Goal: Information Seeking & Learning: Learn about a topic

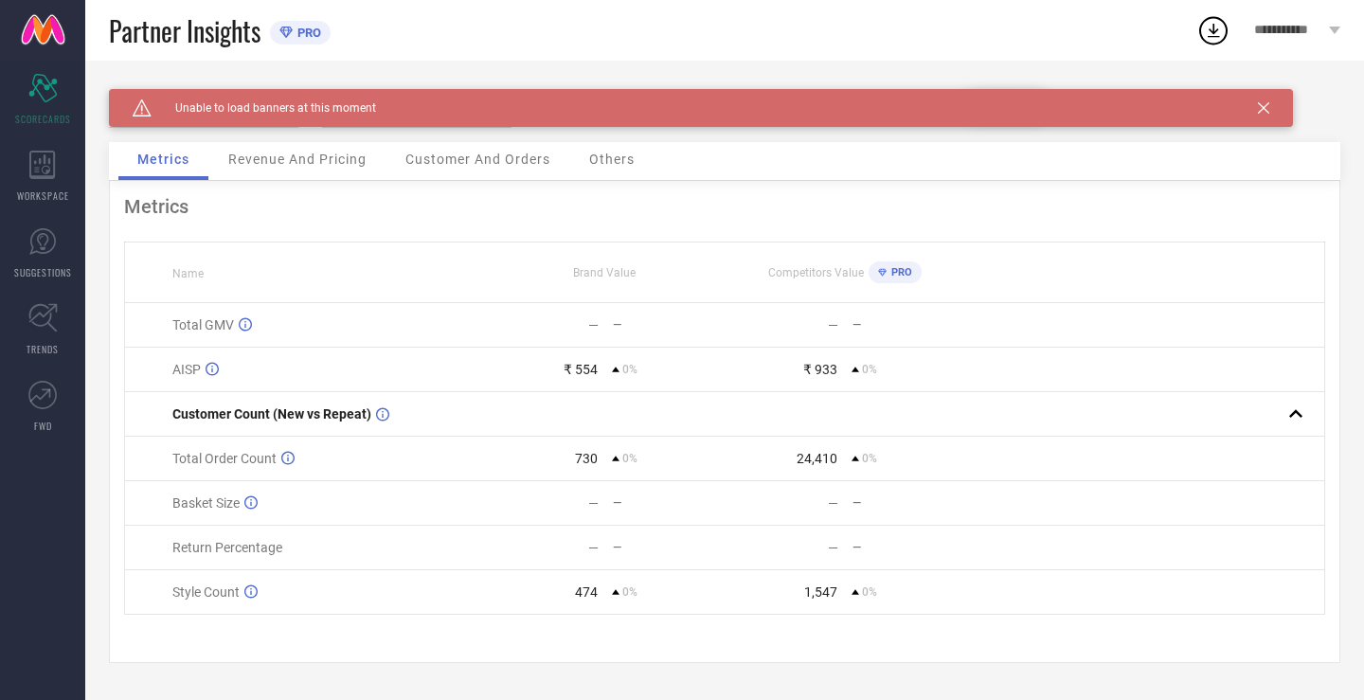
click at [1255, 110] on div "Caution Created with Sketch. Unable to load banners at this moment" at bounding box center [701, 108] width 1184 height 38
click at [1265, 105] on icon at bounding box center [1263, 107] width 11 height 11
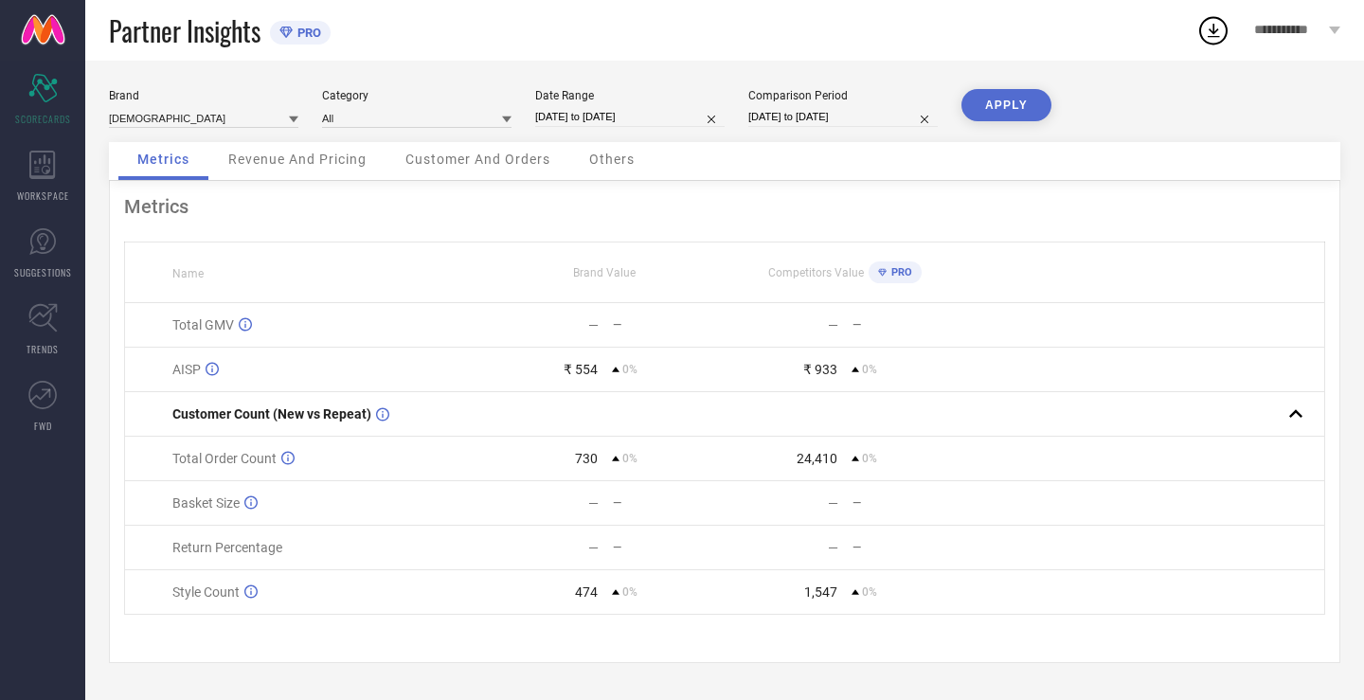
click at [690, 127] on div "Date Range [DATE] to [DATE]" at bounding box center [629, 108] width 189 height 39
click at [682, 120] on input "[DATE] to [DATE]" at bounding box center [629, 117] width 189 height 20
select select "8"
select select "2025"
select select "9"
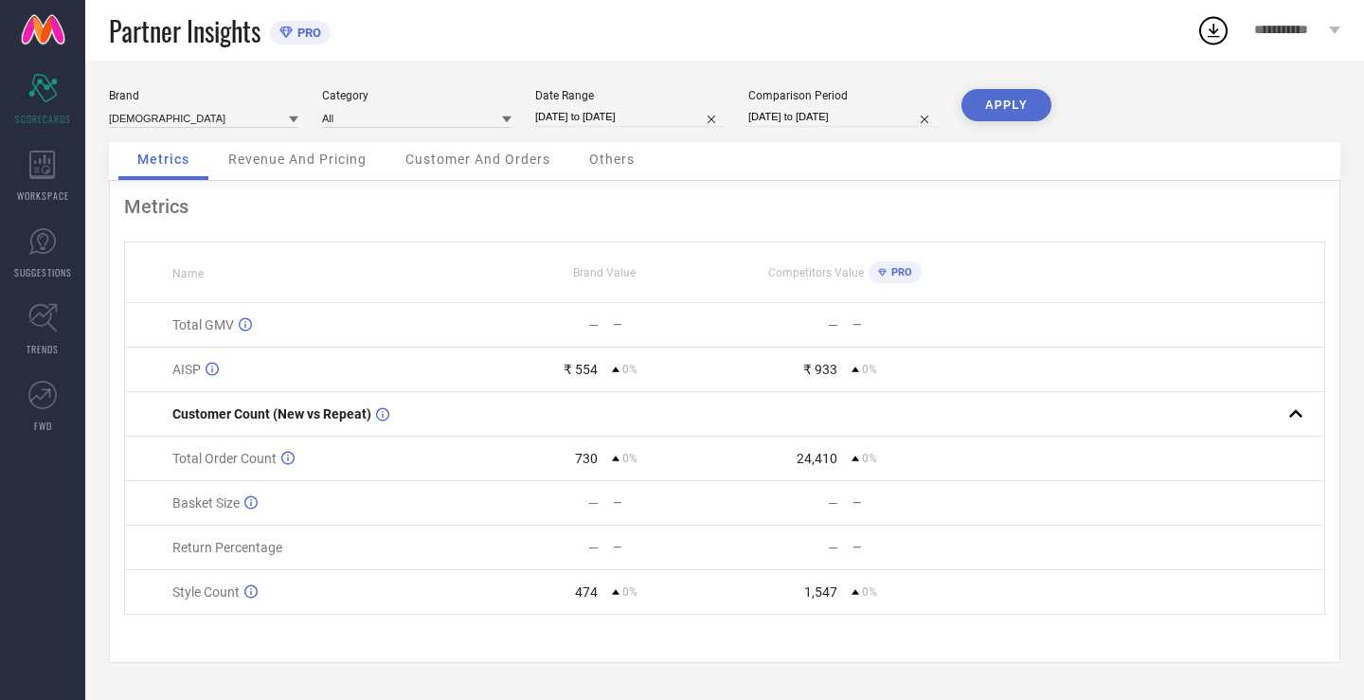
select select "2025"
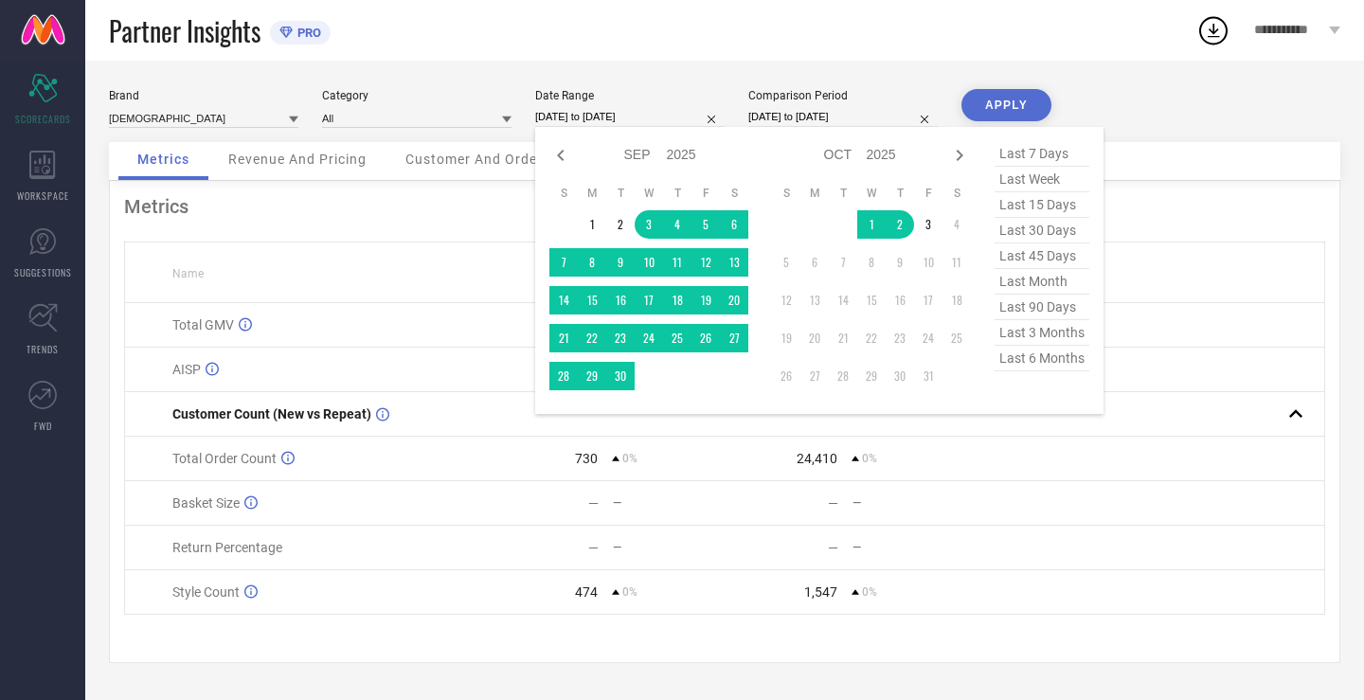
click at [1038, 221] on span "last 30 days" at bounding box center [1042, 231] width 95 height 26
type input "[DATE] to [DATE]"
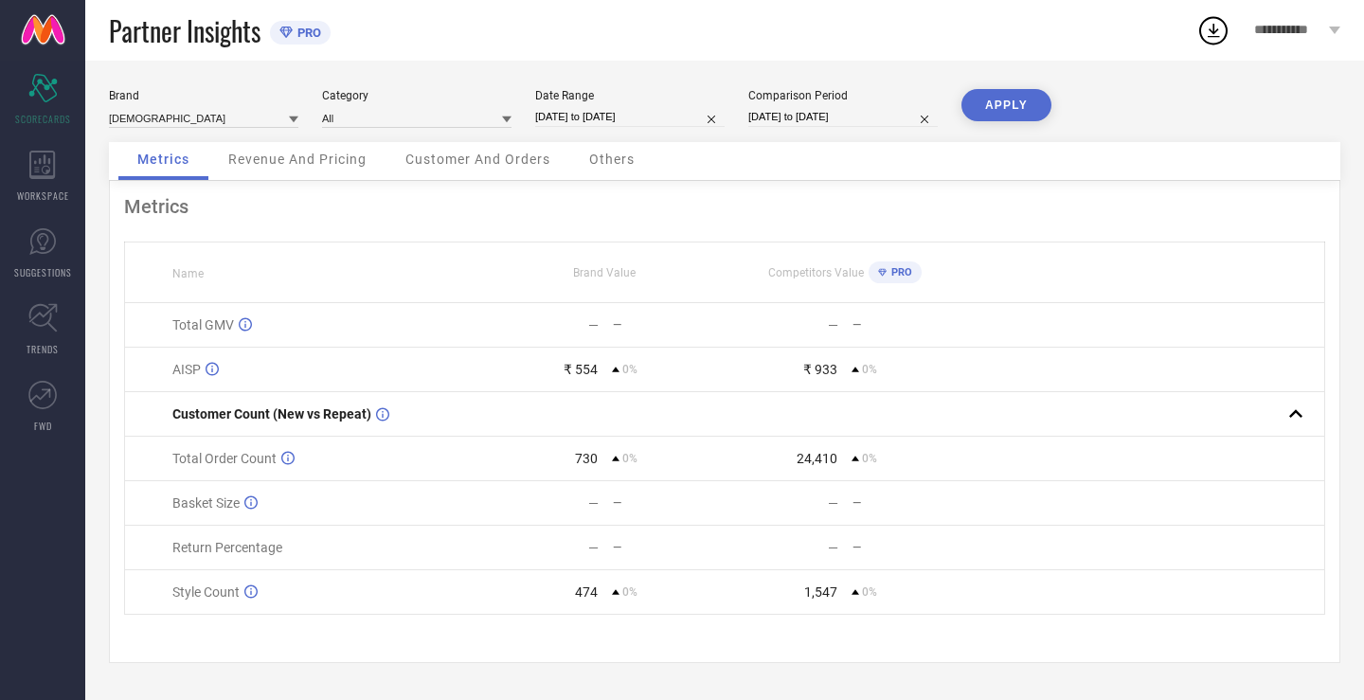
select select "8"
select select "2025"
select select "9"
select select "2025"
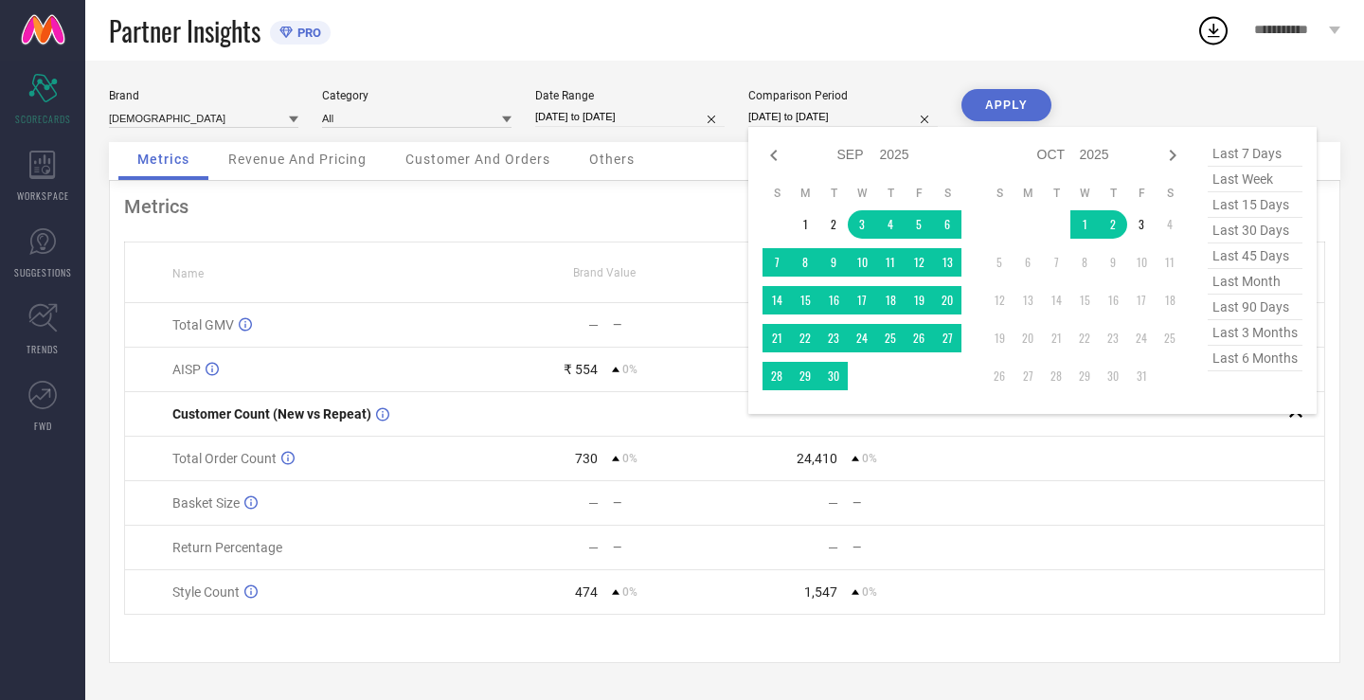
click at [827, 111] on input "[DATE] to [DATE]" at bounding box center [842, 117] width 189 height 20
click at [1220, 237] on span "last 30 days" at bounding box center [1255, 231] width 95 height 26
type input "[DATE] to [DATE]"
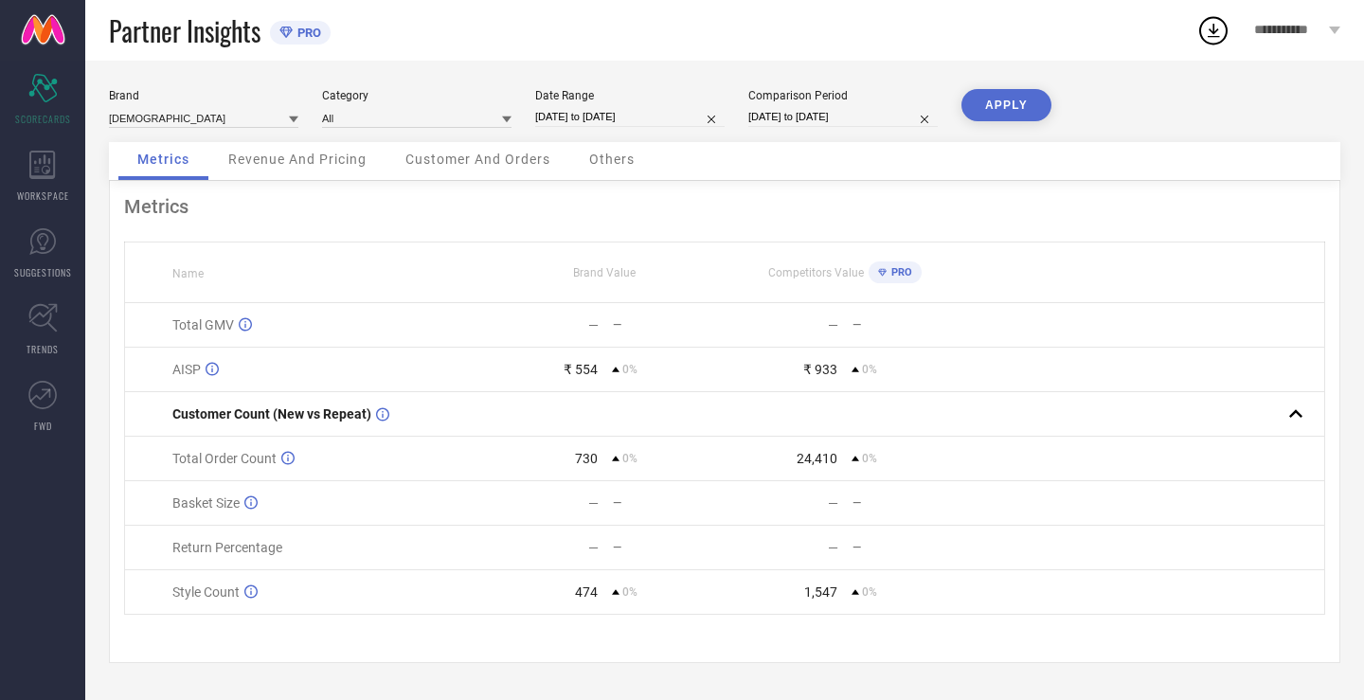
click at [993, 81] on div "Brand [DEMOGRAPHIC_DATA] Category All Date Range [DATE] to [DATE] Comparison Pe…" at bounding box center [724, 380] width 1279 height 639
click at [999, 98] on button "APPLY" at bounding box center [1006, 105] width 90 height 32
click at [66, 171] on div "WORKSPACE" at bounding box center [42, 176] width 85 height 76
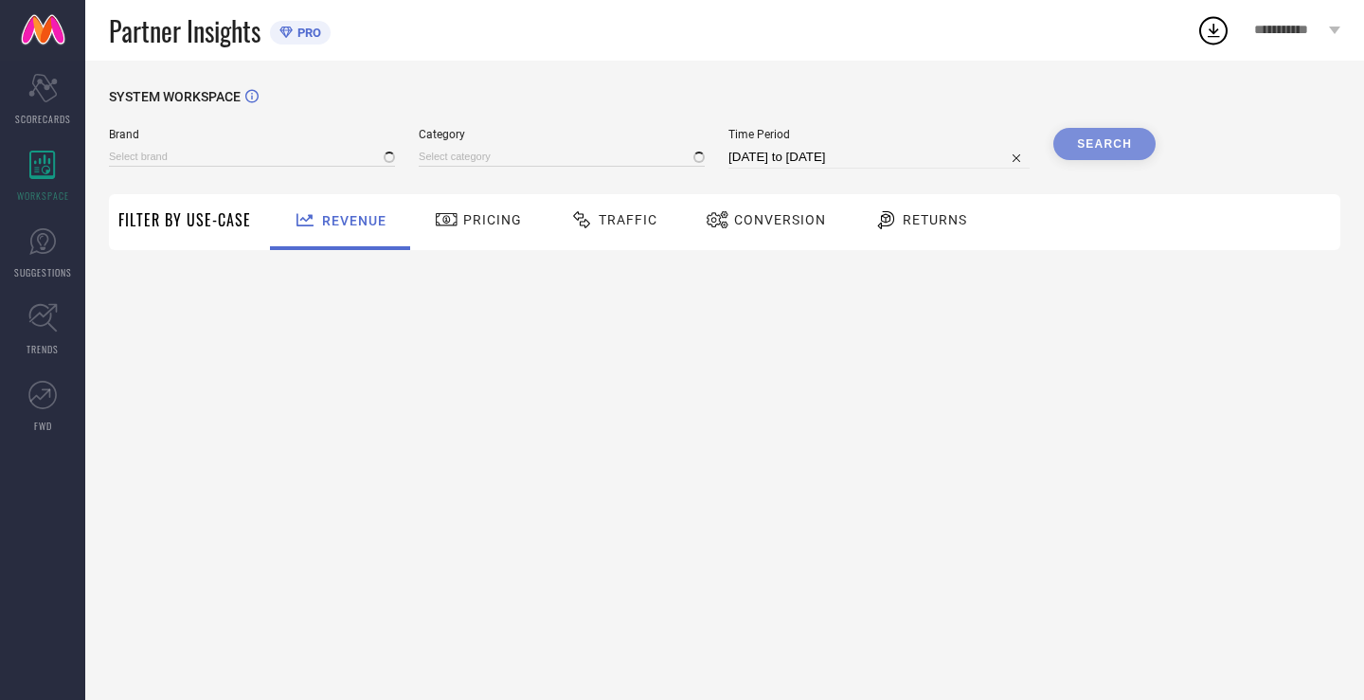
type input "[DEMOGRAPHIC_DATA]"
type input "All"
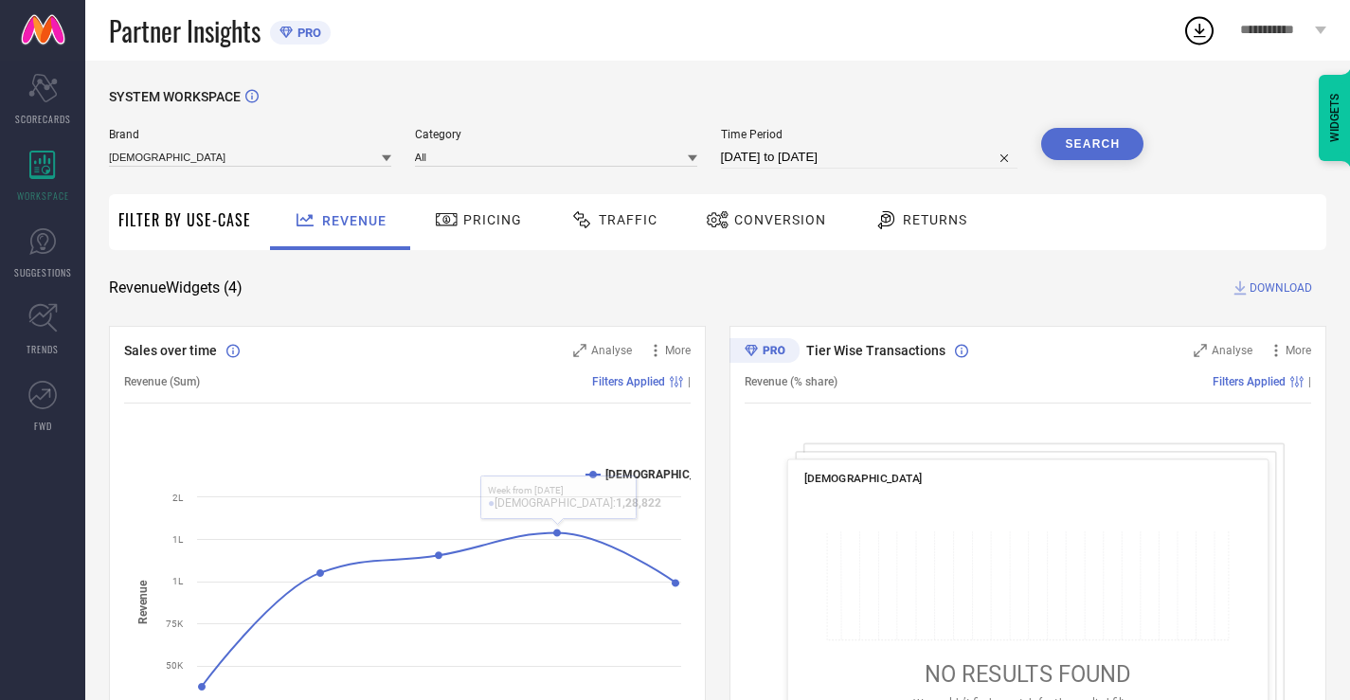
click at [456, 221] on div at bounding box center [449, 219] width 28 height 23
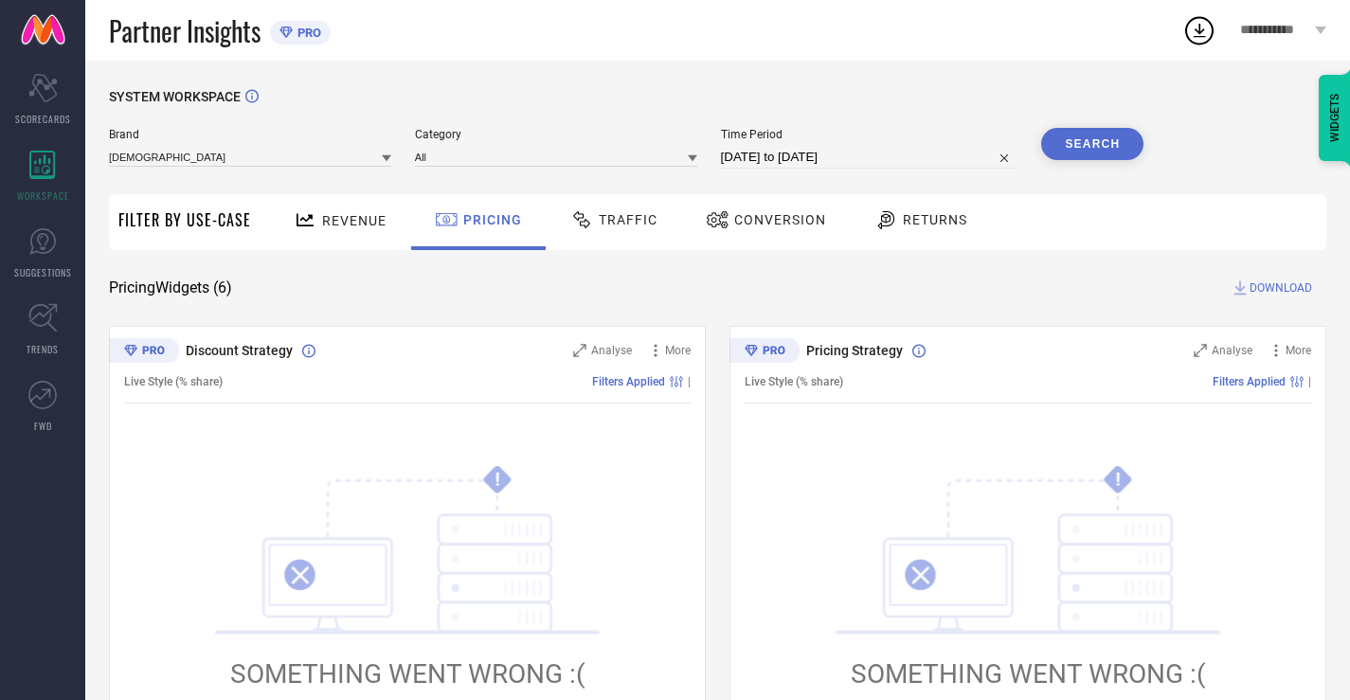
click at [874, 218] on icon at bounding box center [886, 219] width 24 height 23
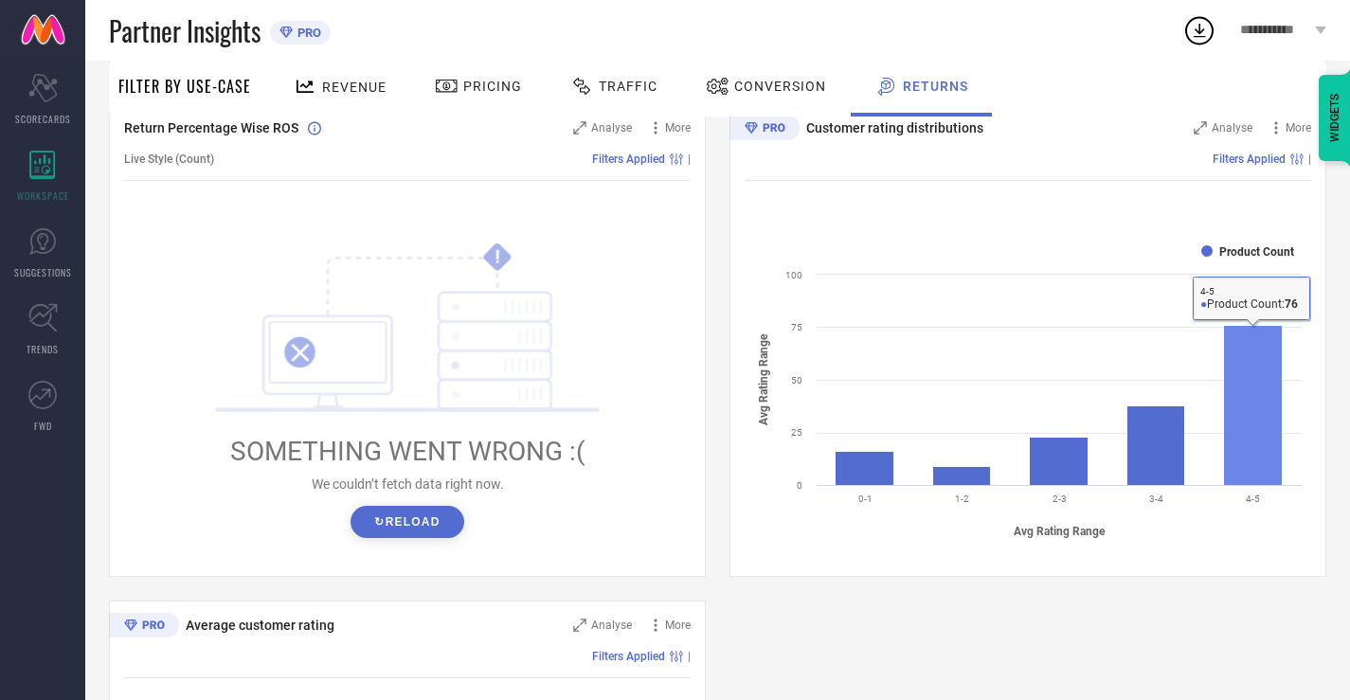
scroll to position [716, 0]
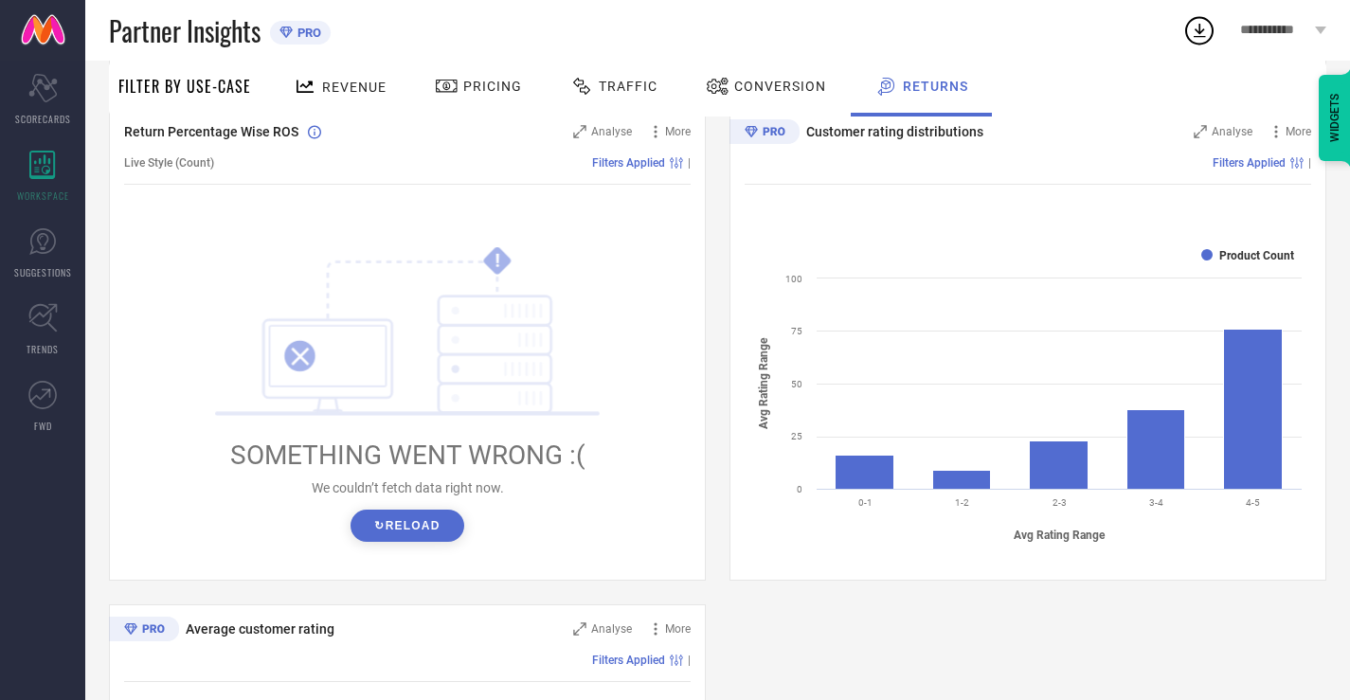
click at [378, 542] on button "↻ Reload" at bounding box center [406, 526] width 113 height 32
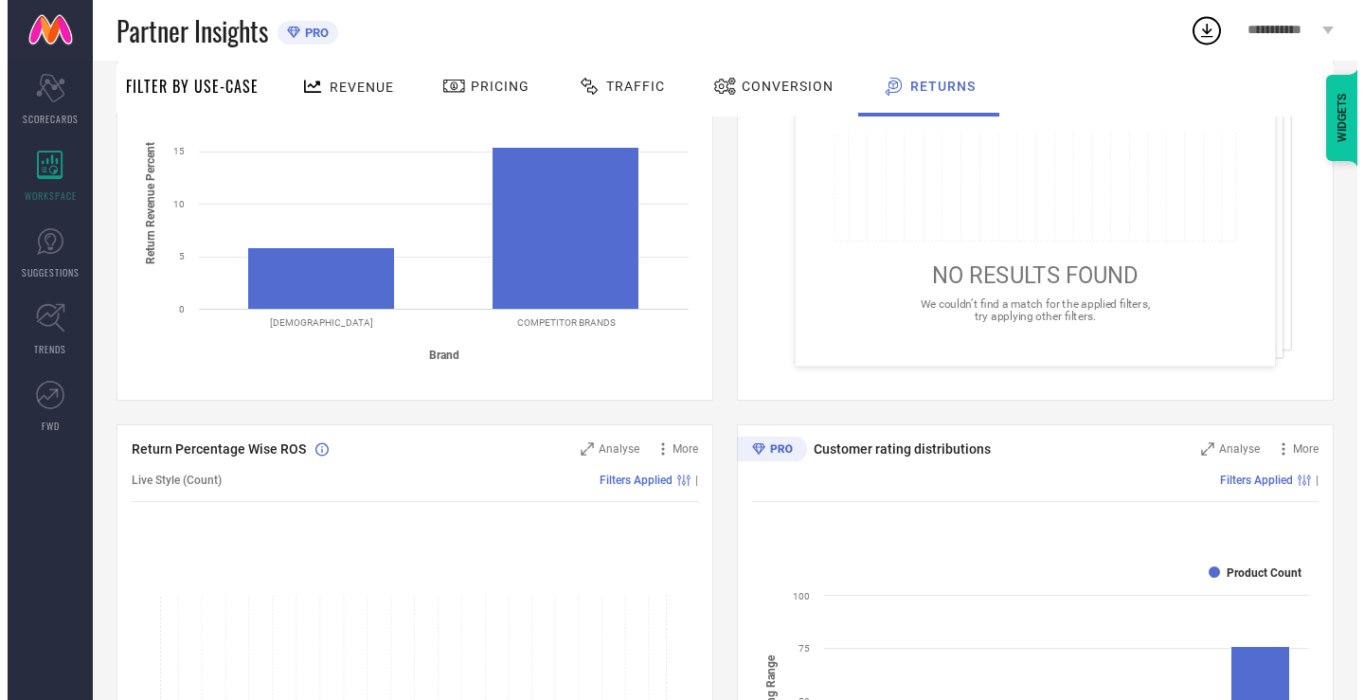
scroll to position [432, 0]
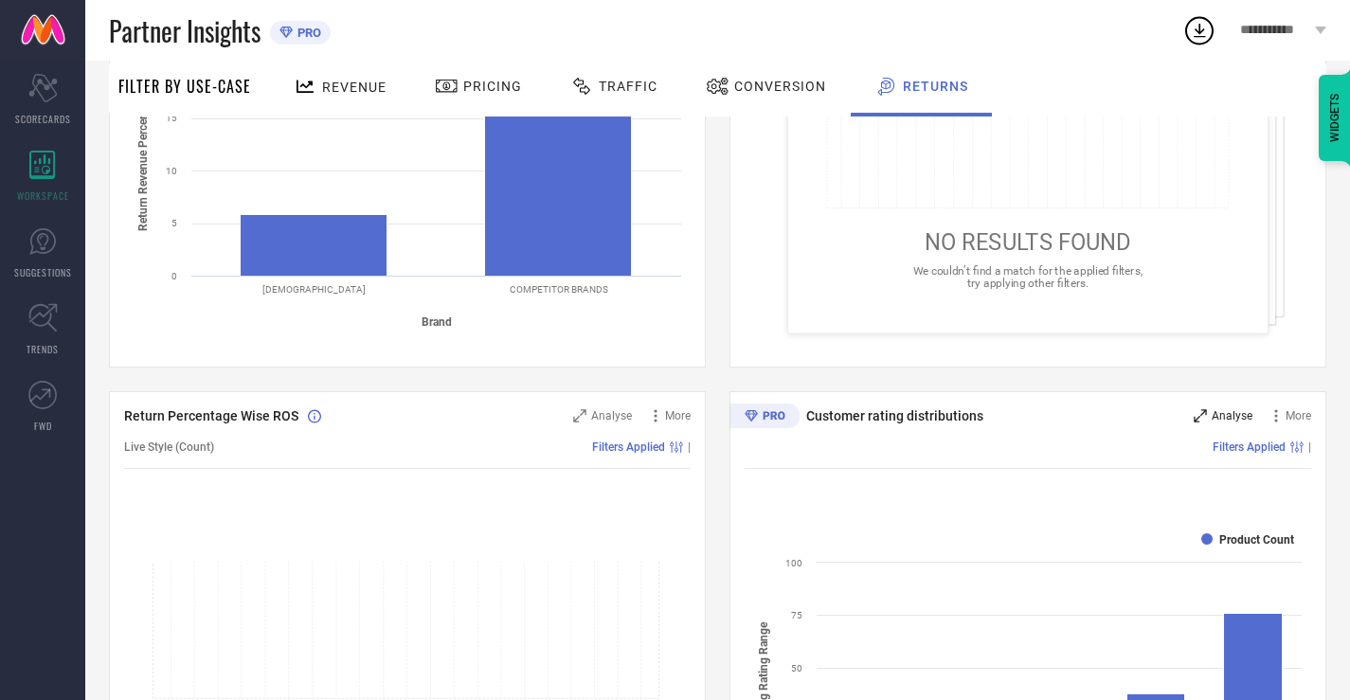
click at [1221, 415] on span "Analyse" at bounding box center [1231, 415] width 41 height 13
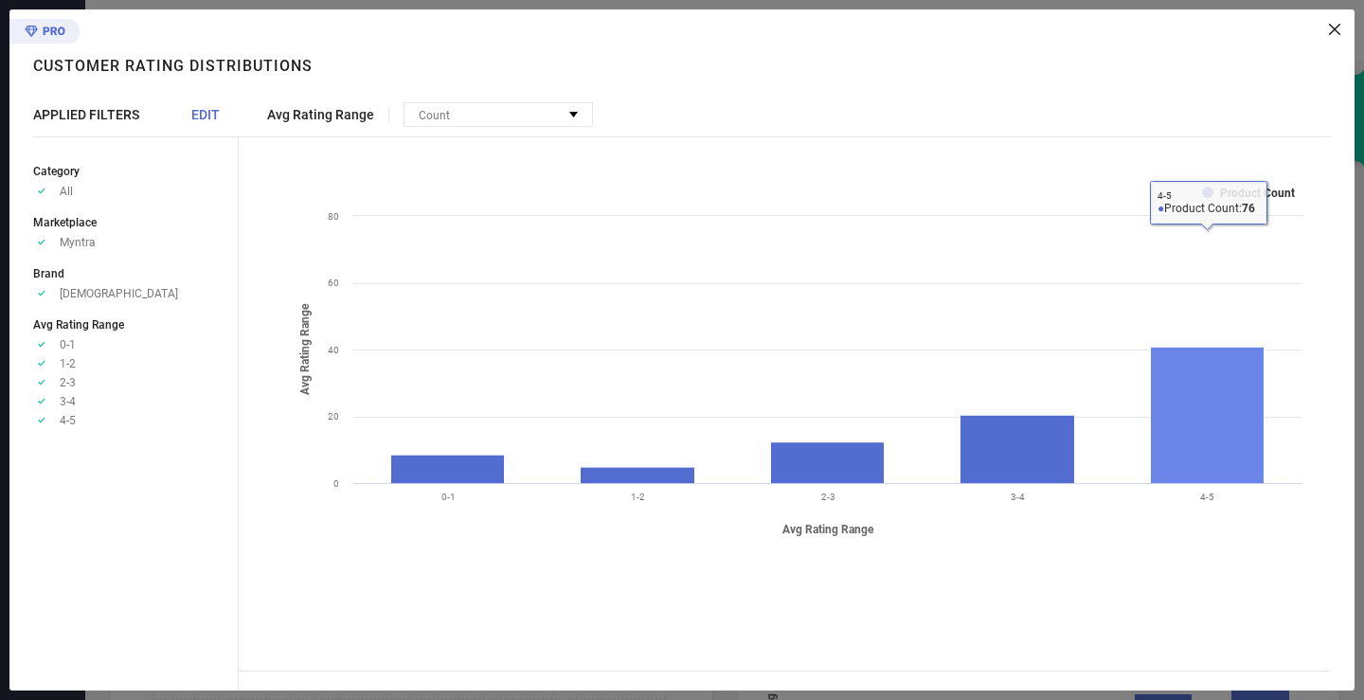
click at [1233, 413] on rect at bounding box center [1208, 416] width 114 height 136
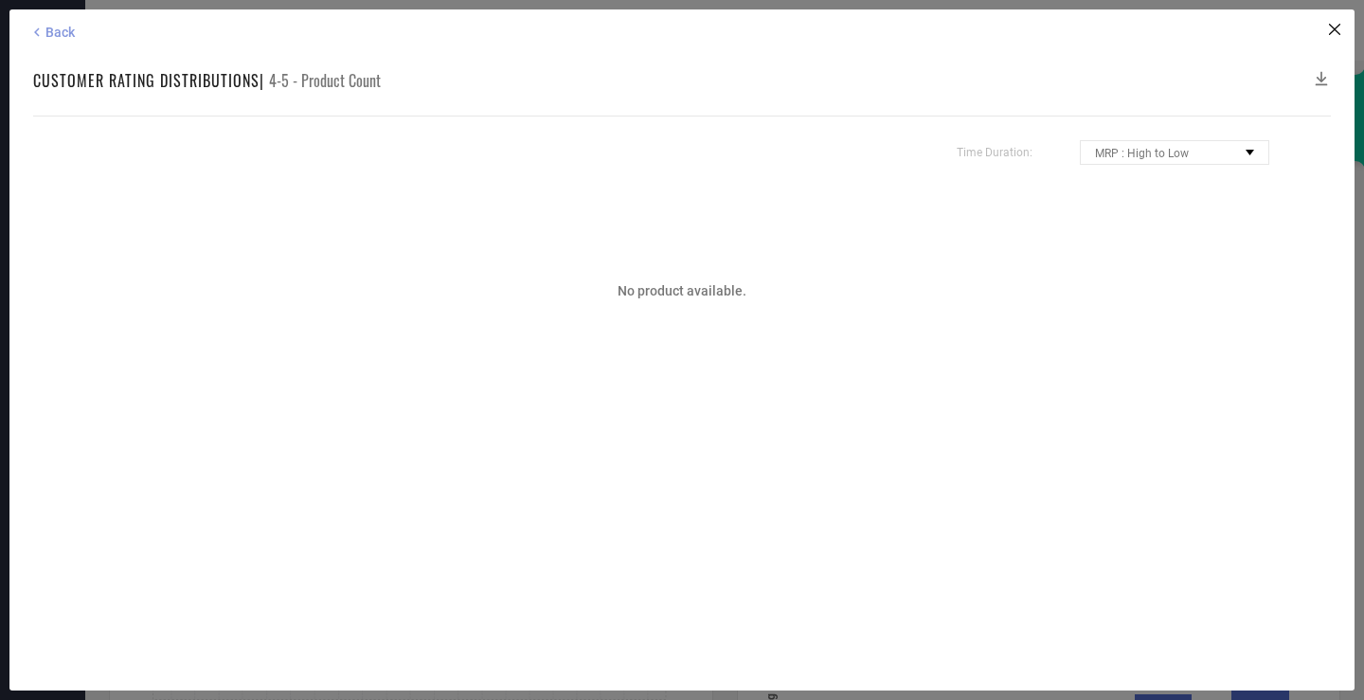
click at [51, 33] on span "Back" at bounding box center [59, 32] width 29 height 15
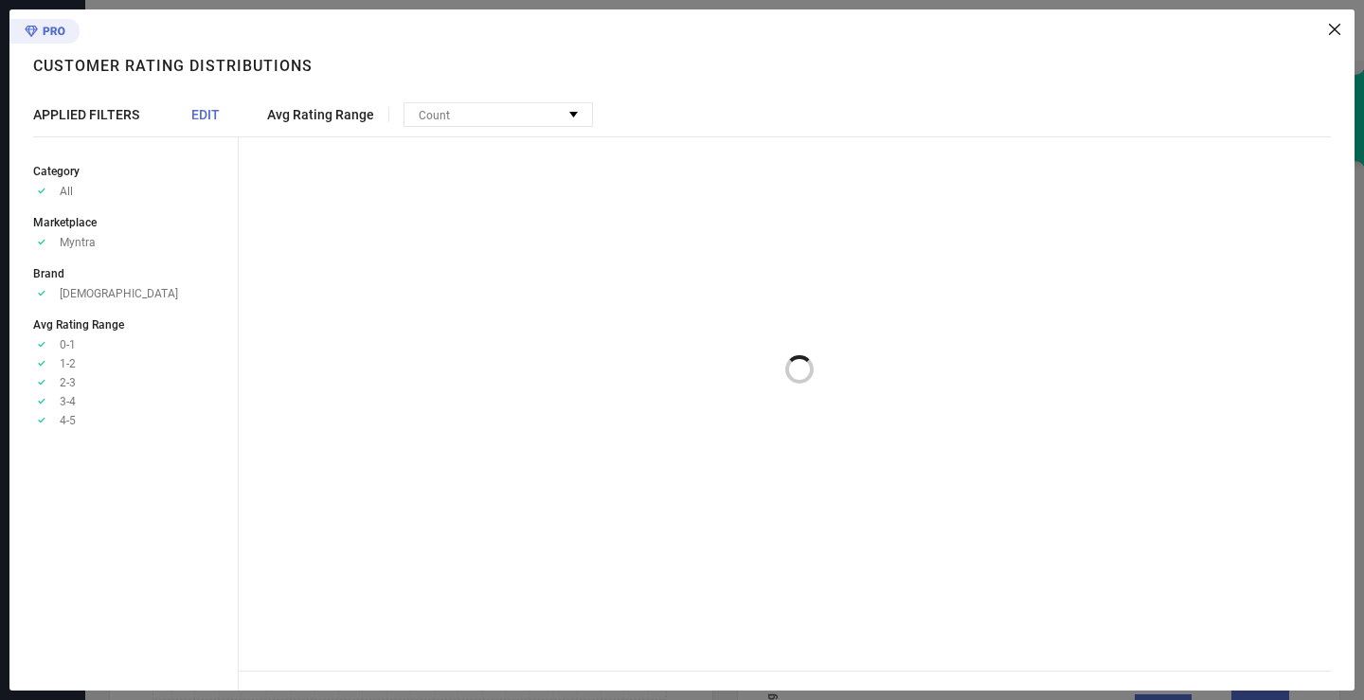
click at [51, 33] on div "Customer rating distributions" at bounding box center [177, 56] width 289 height 94
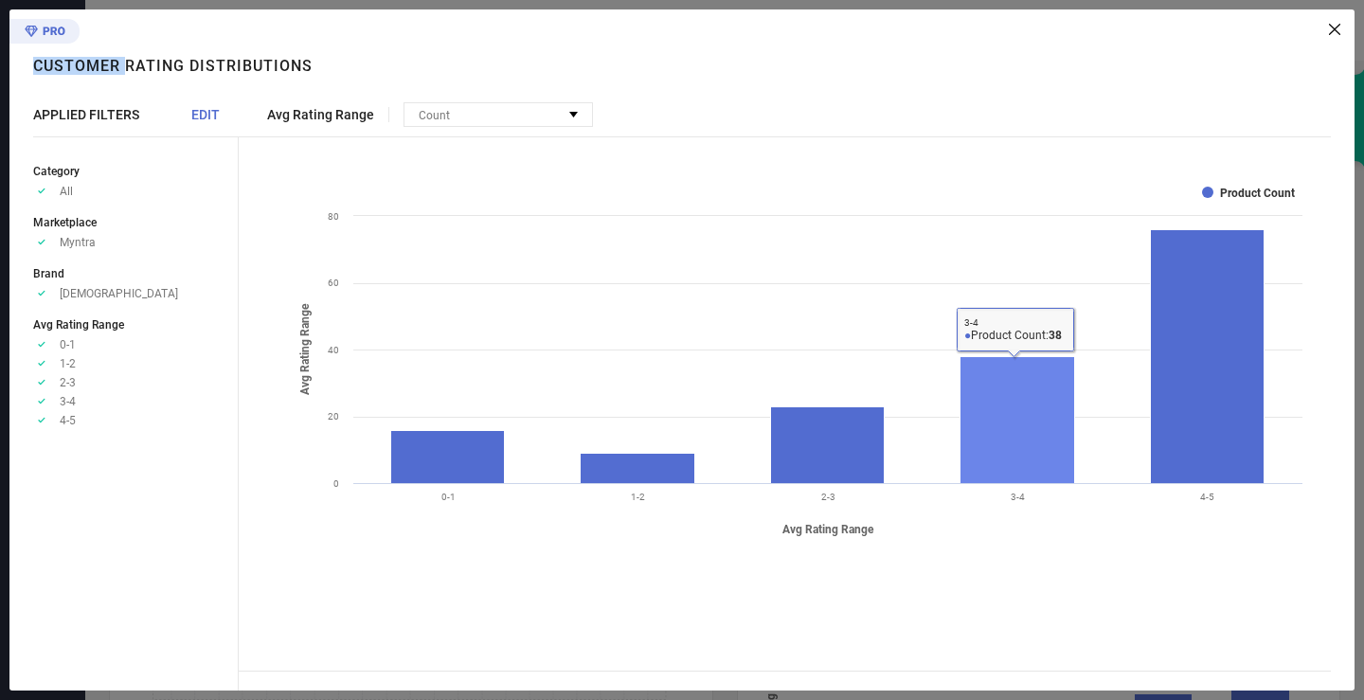
click at [1038, 433] on rect at bounding box center [1017, 420] width 115 height 127
